Goal: Transaction & Acquisition: Purchase product/service

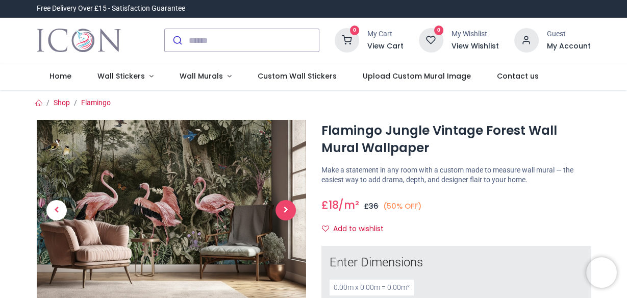
click at [284, 207] on span "Next" at bounding box center [286, 210] width 20 height 20
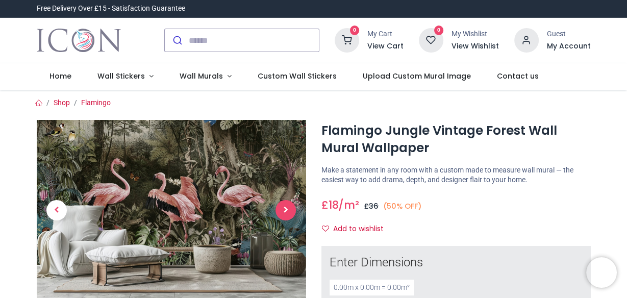
click at [284, 207] on span "Next" at bounding box center [286, 210] width 20 height 20
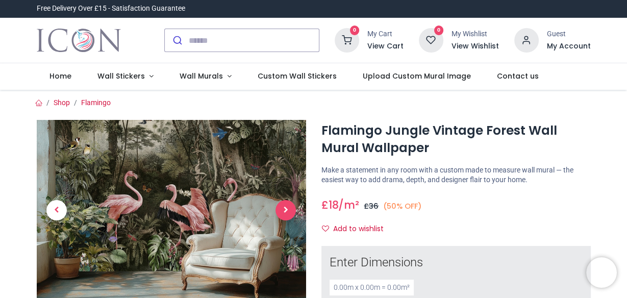
click at [284, 207] on span "Next" at bounding box center [286, 210] width 20 height 20
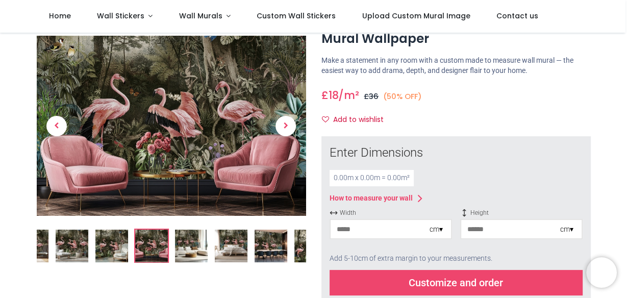
scroll to position [65, 0]
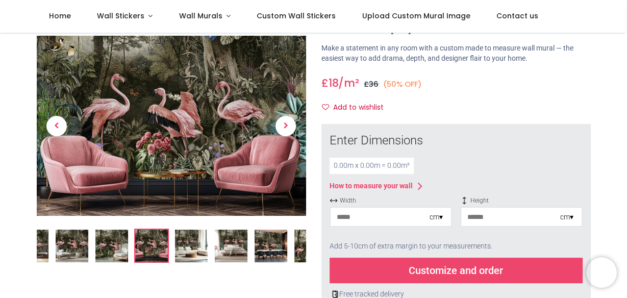
click at [401, 222] on input "number" at bounding box center [380, 217] width 99 height 18
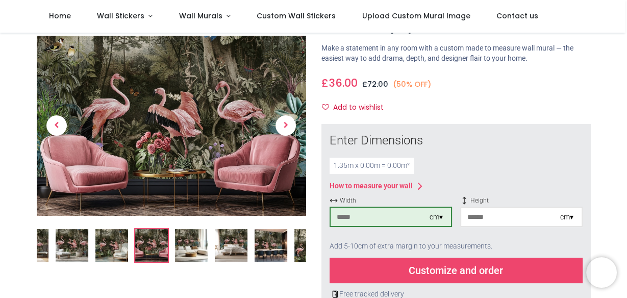
type input "***"
click at [497, 215] on input "number" at bounding box center [510, 217] width 99 height 18
click at [491, 265] on div "Customize and order" at bounding box center [456, 271] width 253 height 26
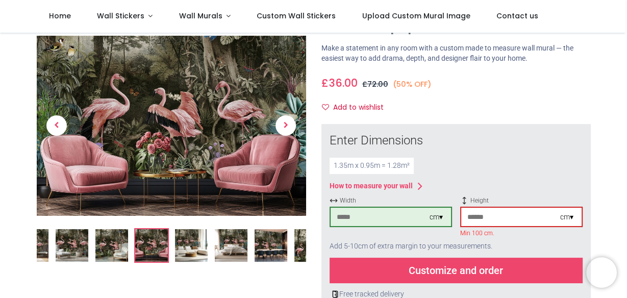
click at [496, 218] on input "**" at bounding box center [510, 217] width 99 height 18
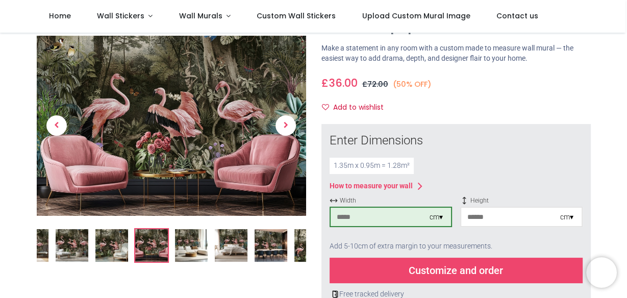
type input "*"
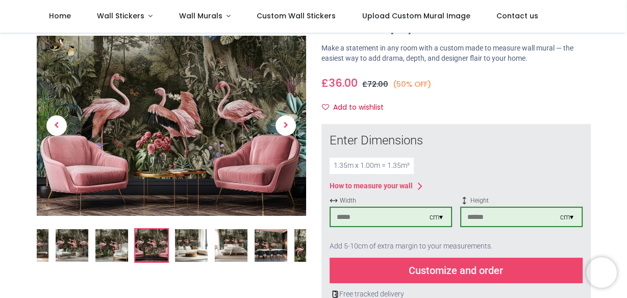
type input "***"
click at [479, 272] on div "Customize and order" at bounding box center [456, 271] width 253 height 26
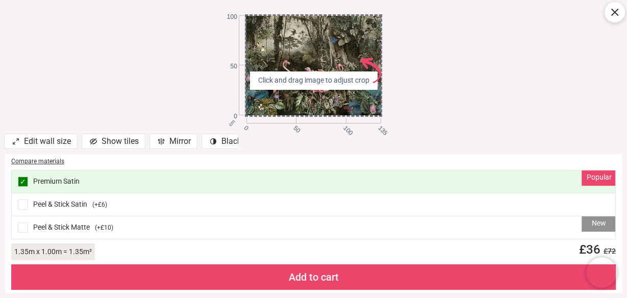
click at [423, 115] on div "cm 0 50 100 135 0 50 100 Click and drag image to adjust crop AdobeStock_6405923…" at bounding box center [313, 65] width 627 height 131
drag, startPoint x: 355, startPoint y: 55, endPoint x: 423, endPoint y: 51, distance: 68.0
click at [423, 51] on div "cm 0 50 100 135 0 50 100 Click and drag image to adjust crop AdobeStock_6405923…" at bounding box center [313, 65] width 627 height 131
drag, startPoint x: 348, startPoint y: 48, endPoint x: 373, endPoint y: 44, distance: 25.3
click at [373, 44] on div at bounding box center [314, 66] width 137 height 100
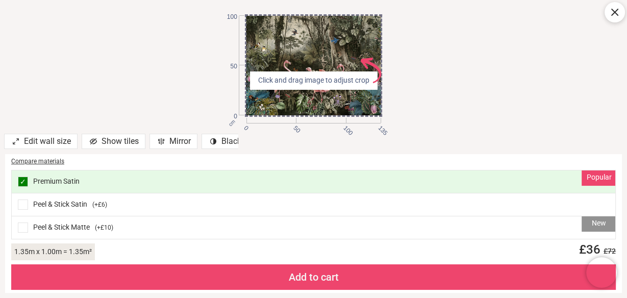
click at [24, 230] on span at bounding box center [23, 228] width 10 height 10
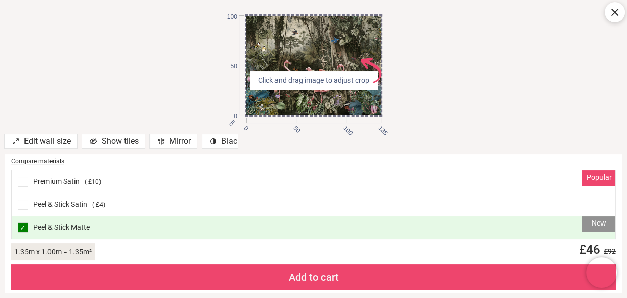
click at [322, 82] on span "Click and drag image to adjust crop AdobeStock_640592395 .s0 { fill: #ee456c }" at bounding box center [313, 81] width 119 height 10
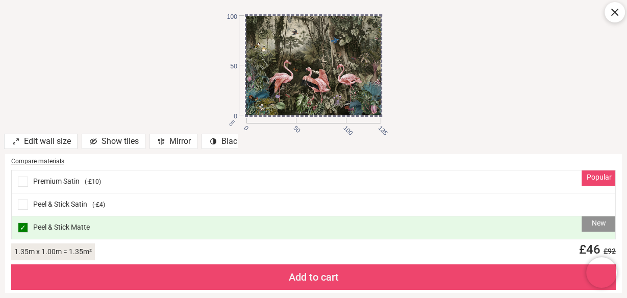
click at [612, 12] on icon at bounding box center [615, 12] width 12 height 12
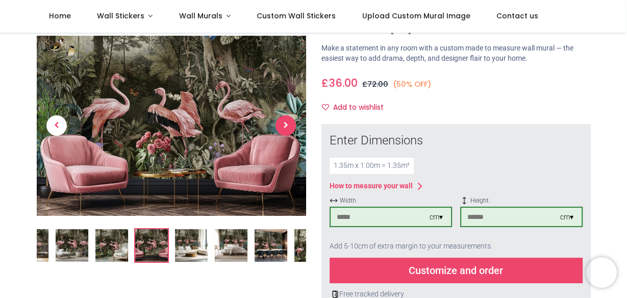
click at [286, 127] on span "Next" at bounding box center [286, 126] width 20 height 20
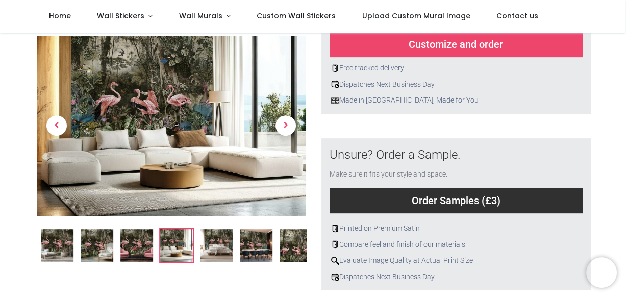
scroll to position [310, 0]
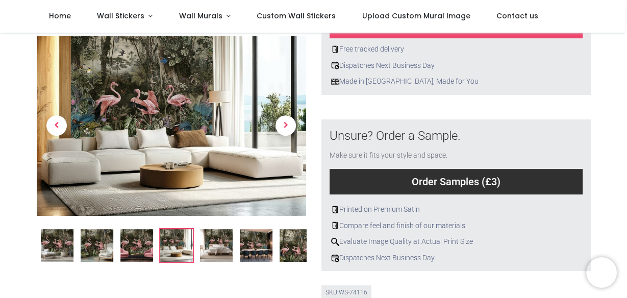
click at [215, 247] on img at bounding box center [216, 246] width 33 height 33
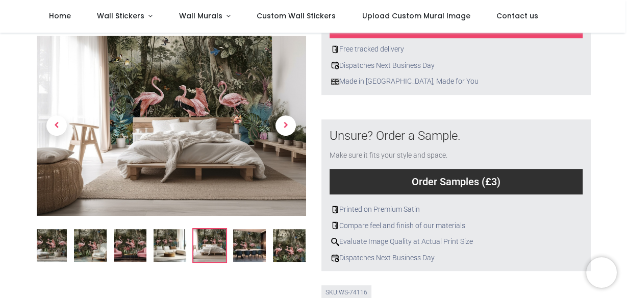
click at [245, 249] on img at bounding box center [249, 246] width 33 height 33
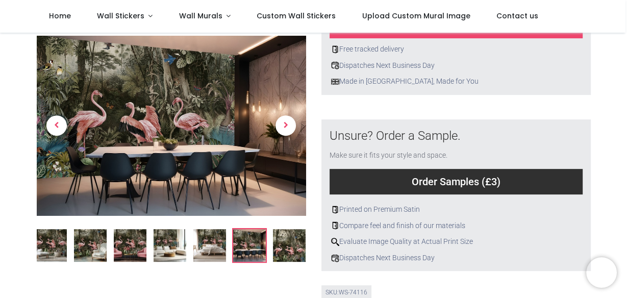
click at [284, 252] on img at bounding box center [289, 246] width 33 height 33
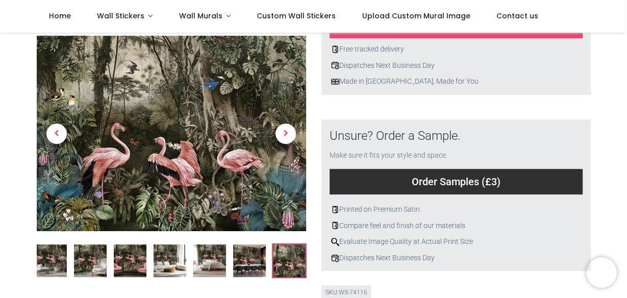
click at [250, 251] on img at bounding box center [249, 261] width 33 height 33
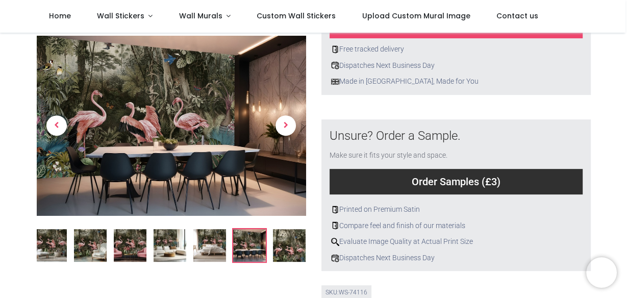
click at [216, 251] on img at bounding box center [209, 246] width 33 height 33
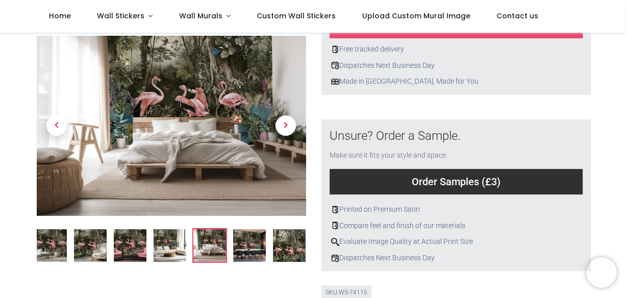
click at [169, 250] on img at bounding box center [170, 246] width 33 height 33
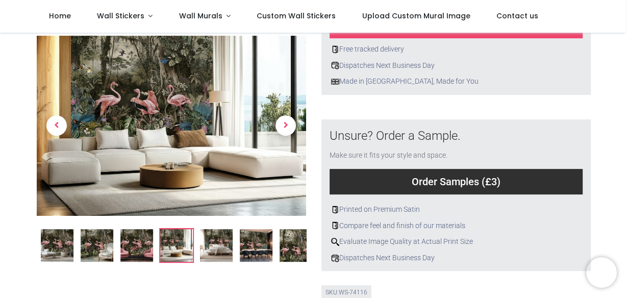
click at [131, 247] on img at bounding box center [136, 246] width 33 height 33
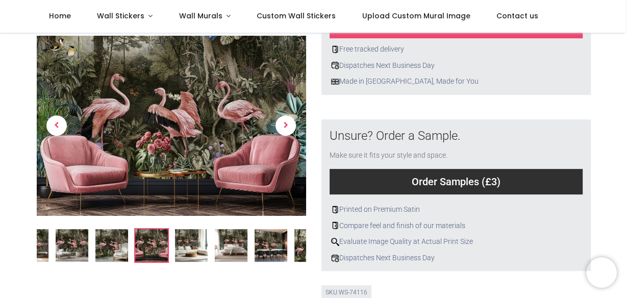
click at [102, 241] on img at bounding box center [111, 246] width 33 height 33
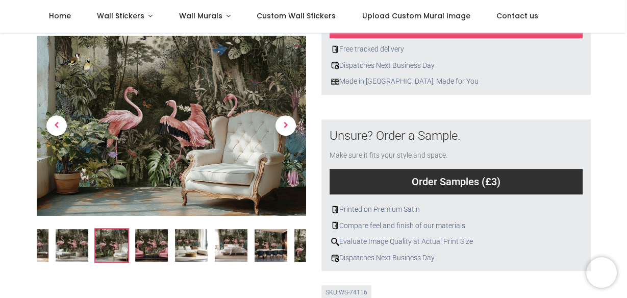
click at [78, 241] on img at bounding box center [72, 246] width 33 height 33
